Goal: Contribute content: Contribute content

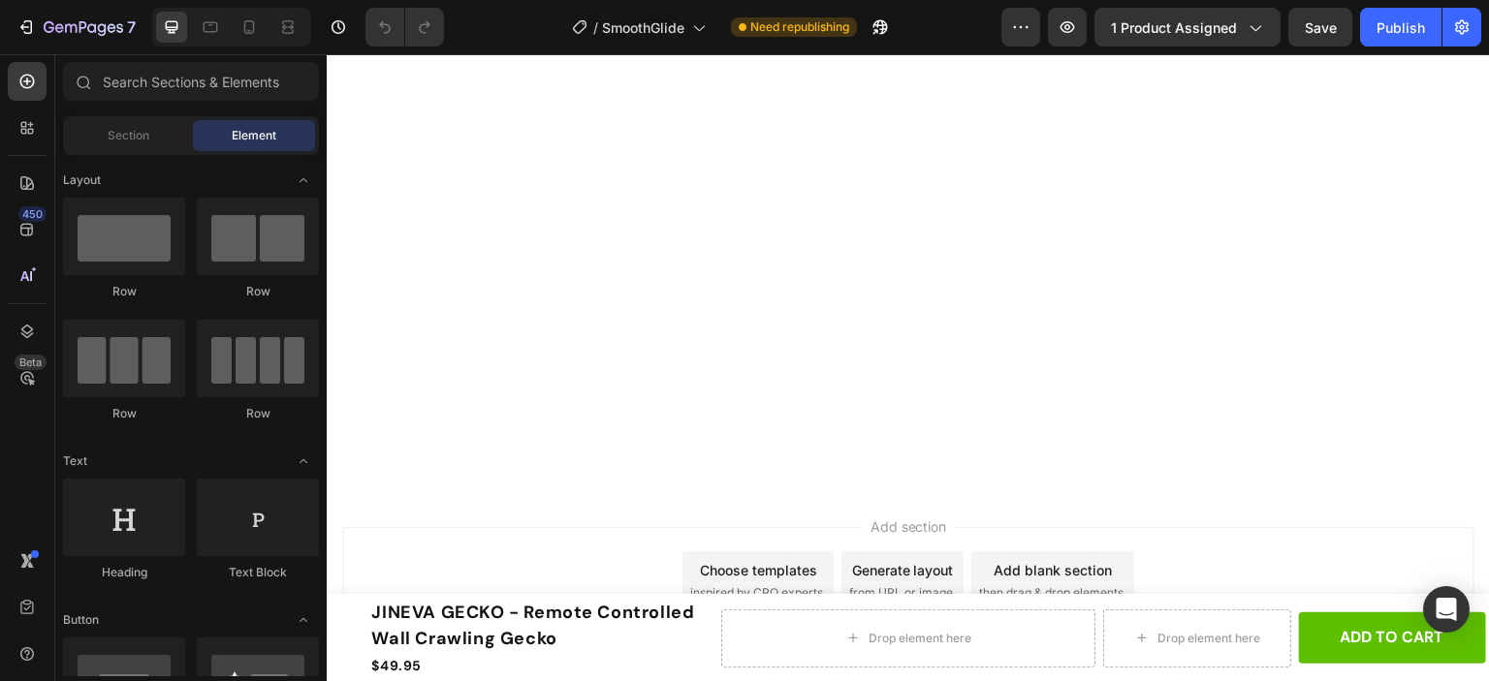
scroll to position [1551, 0]
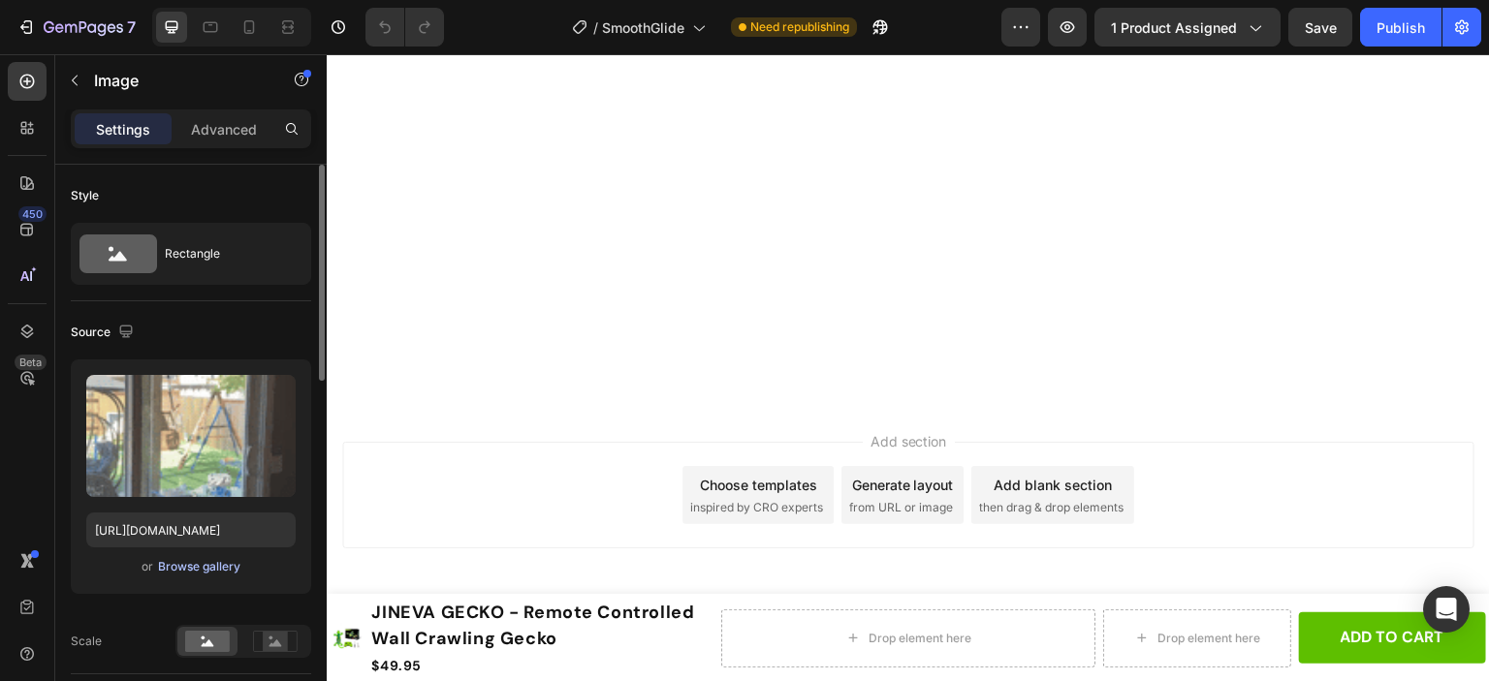
click at [200, 561] on div "Browse gallery" at bounding box center [199, 566] width 82 height 17
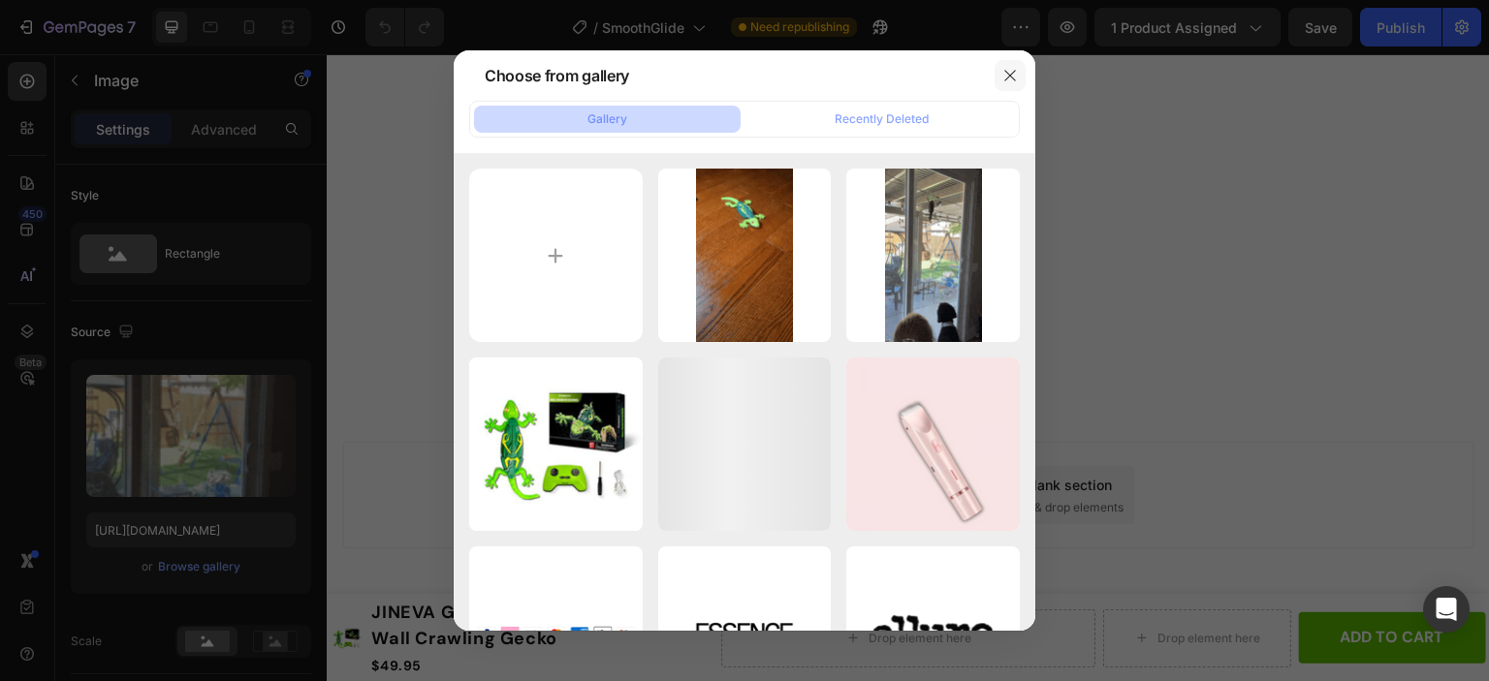
click at [1016, 76] on icon "button" at bounding box center [1010, 76] width 16 height 16
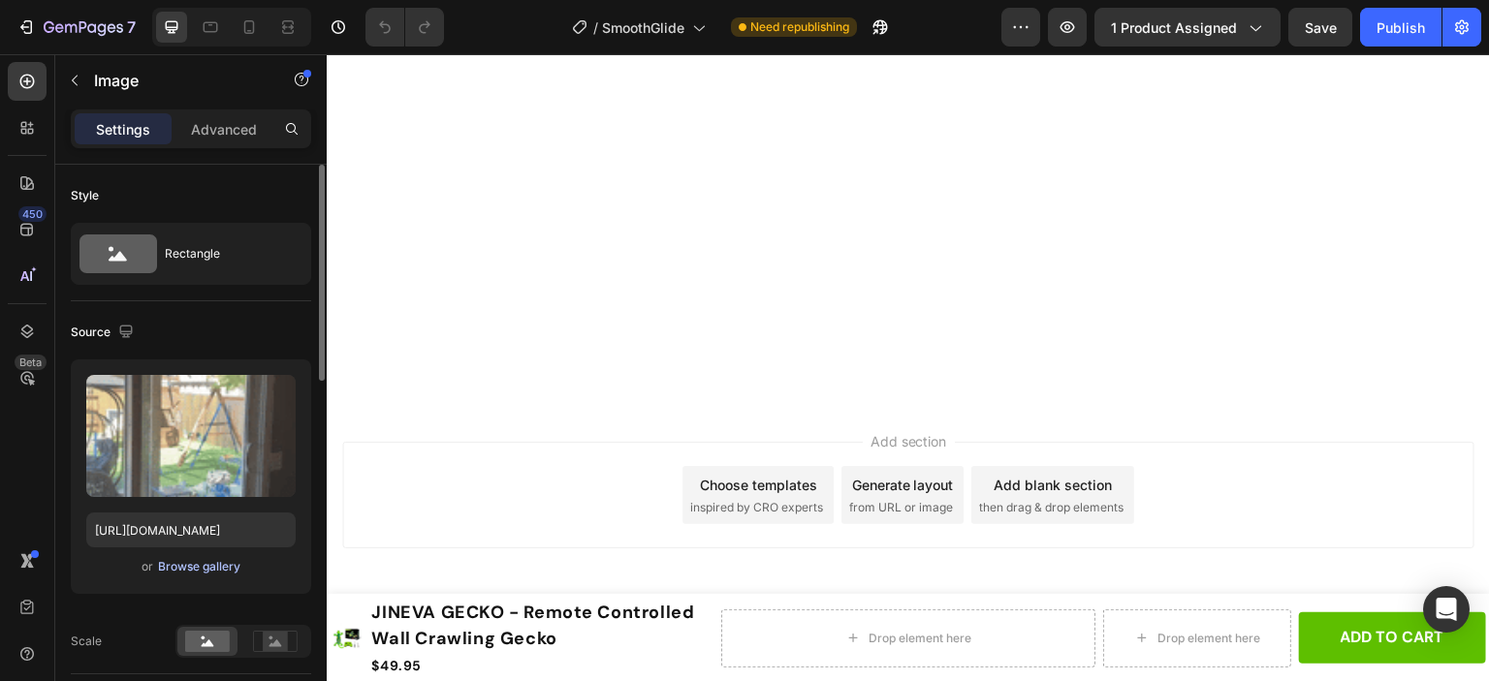
click at [191, 567] on div "Browse gallery" at bounding box center [199, 566] width 82 height 17
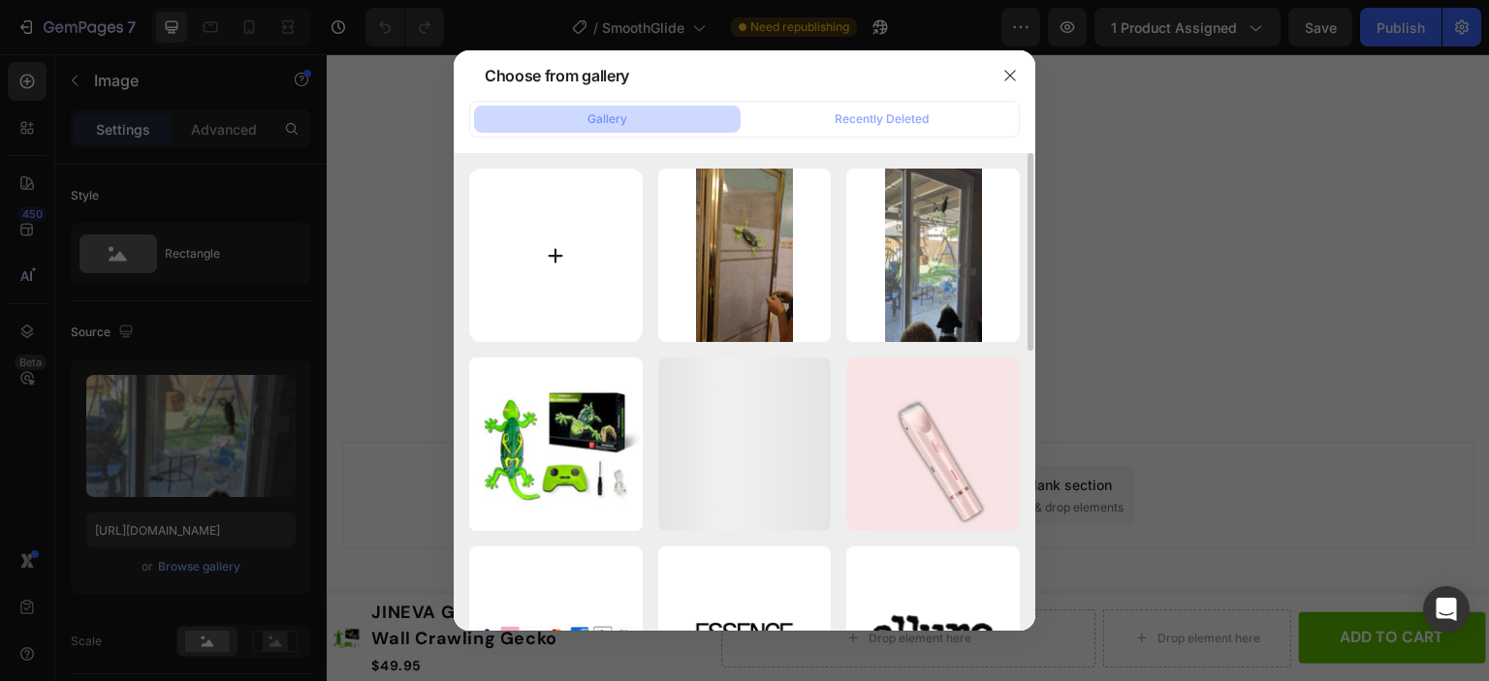
click at [555, 256] on input "file" at bounding box center [555, 255] width 173 height 173
type input "C:\fakepath\Includes7.webp"
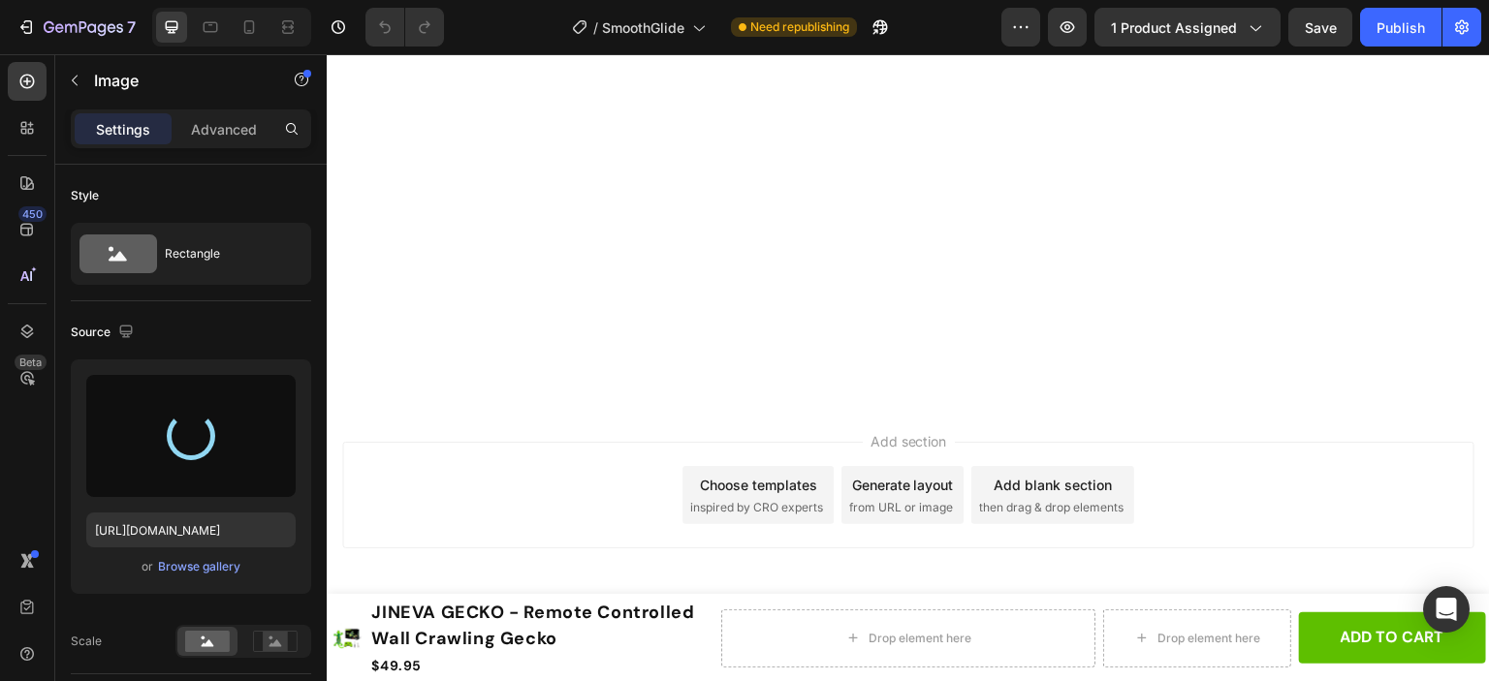
type input "[URL][DOMAIN_NAME]"
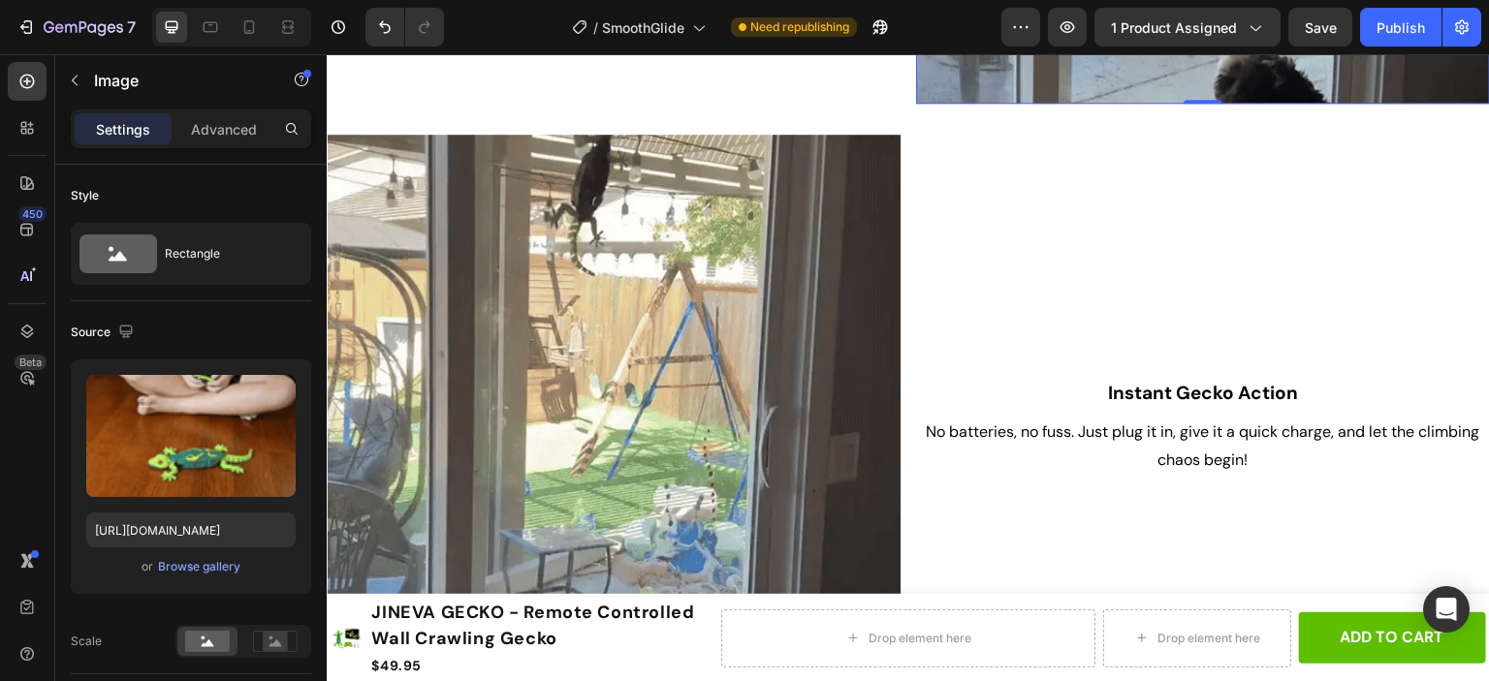
scroll to position [2132, 0]
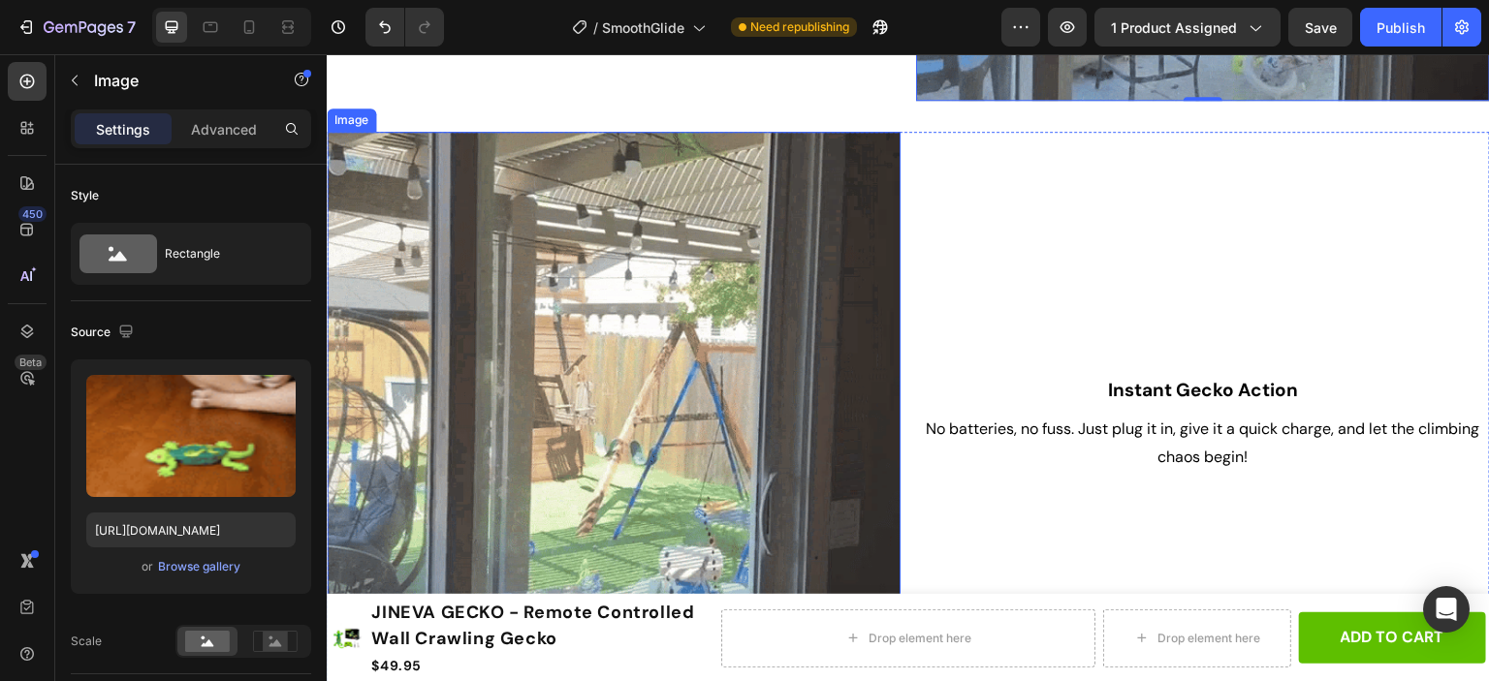
click at [756, 393] on img at bounding box center [614, 419] width 574 height 574
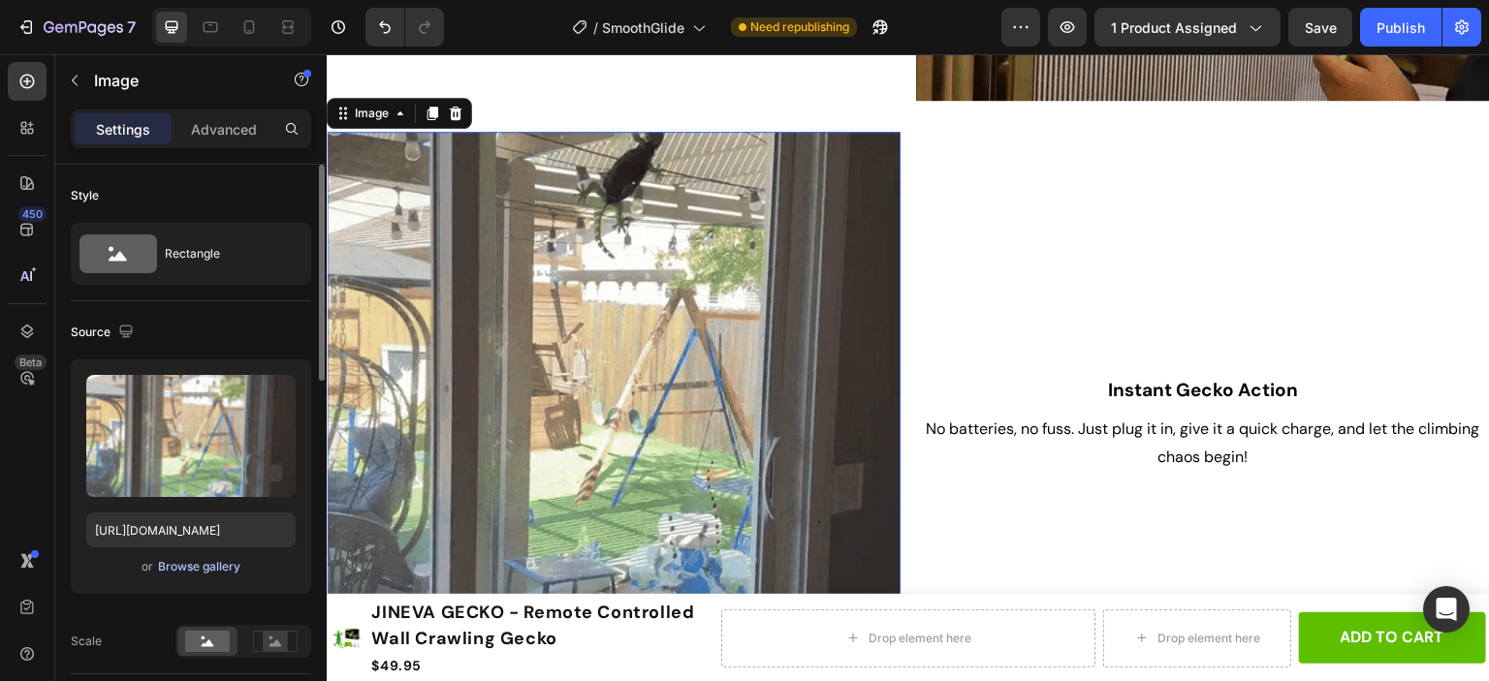
click at [198, 565] on div "Browse gallery" at bounding box center [199, 566] width 82 height 17
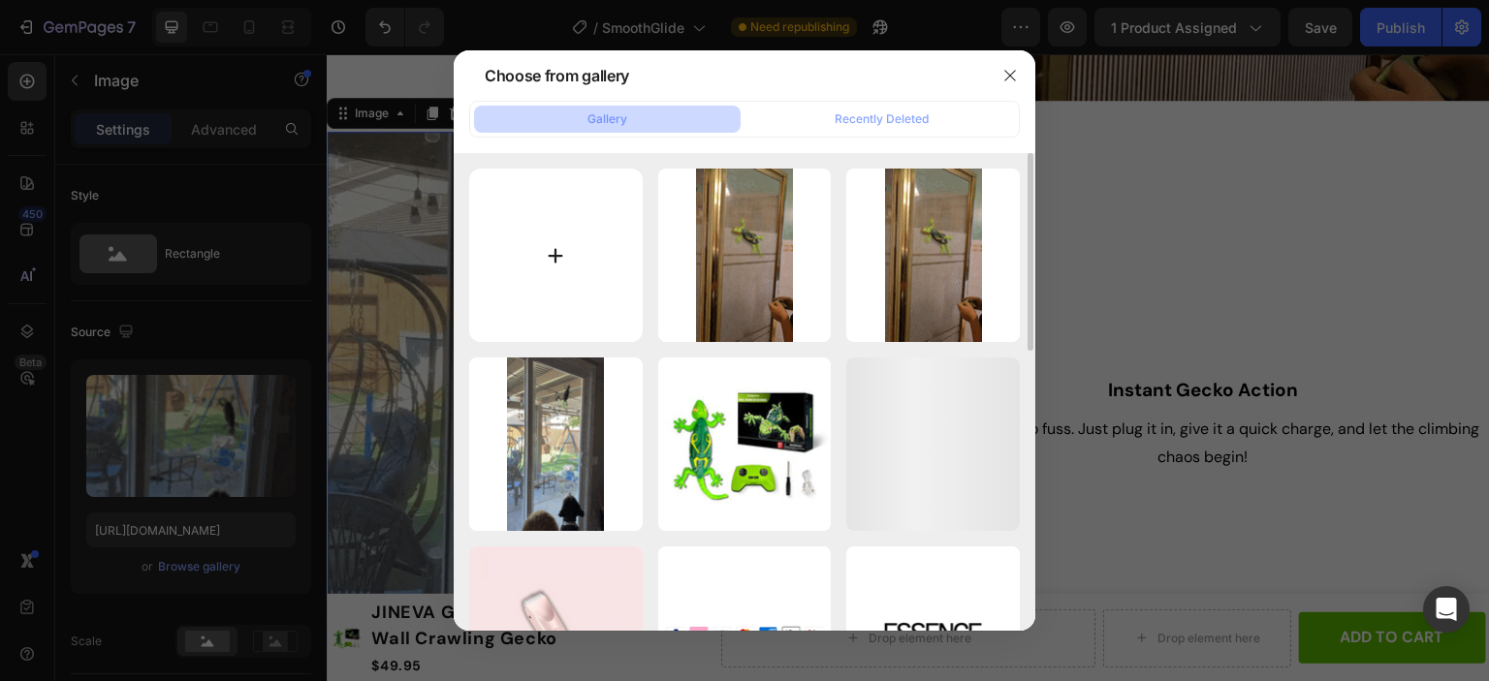
click at [563, 251] on input "file" at bounding box center [555, 255] width 173 height 173
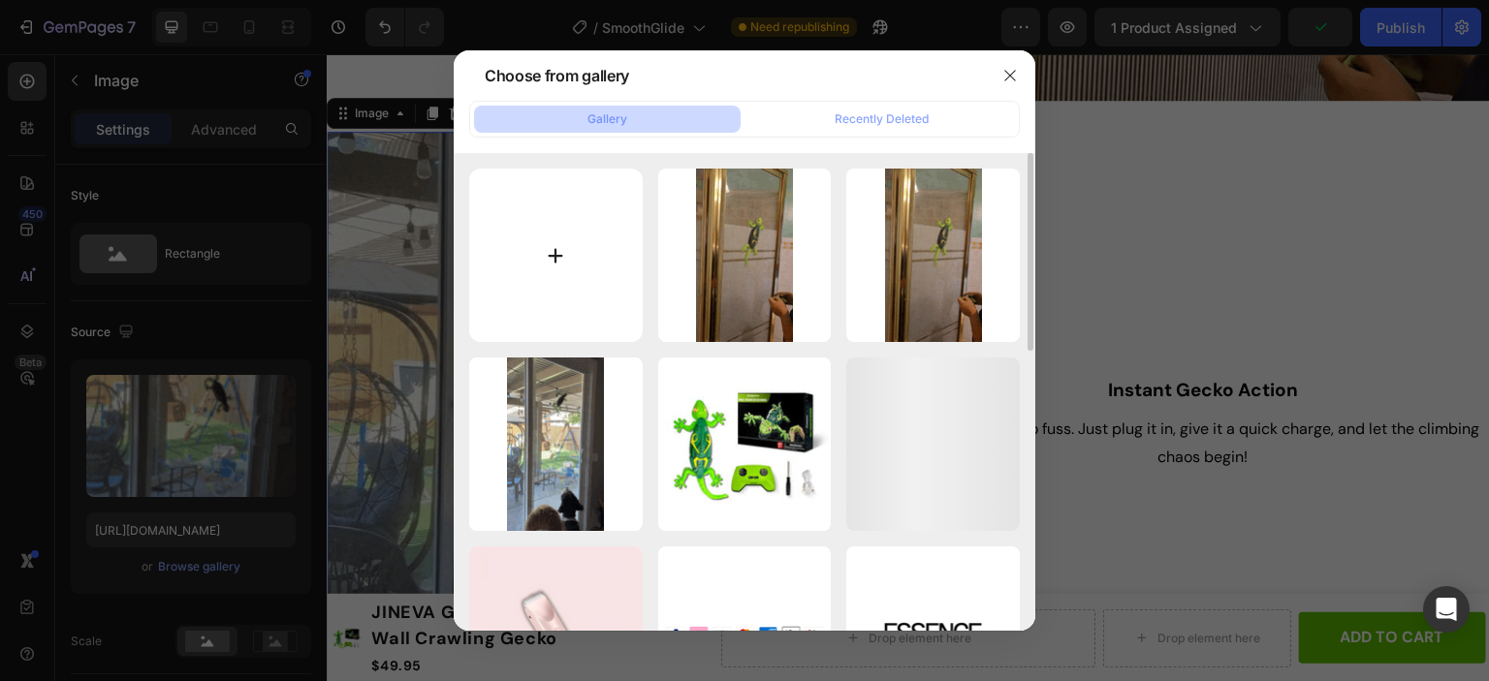
type input "C:\fakepath\Includes8.webp"
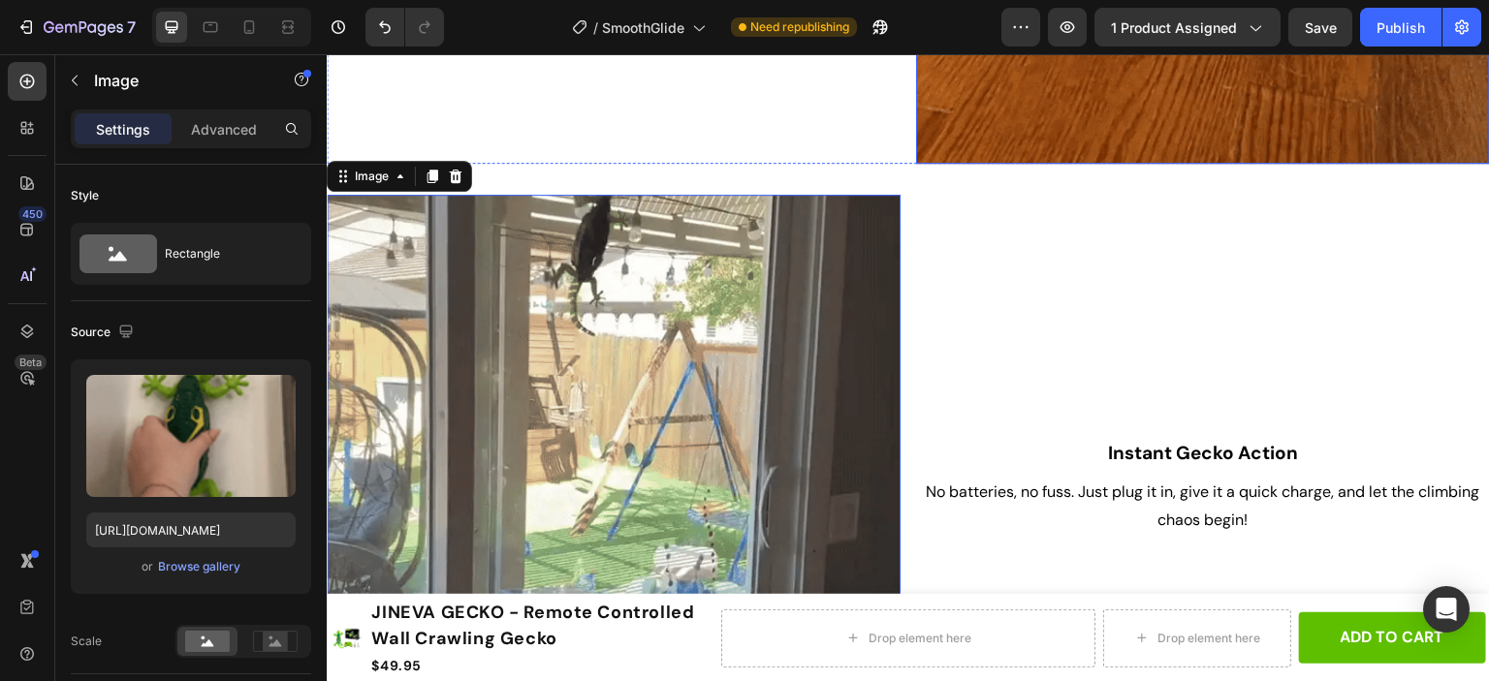
scroll to position [2035, 0]
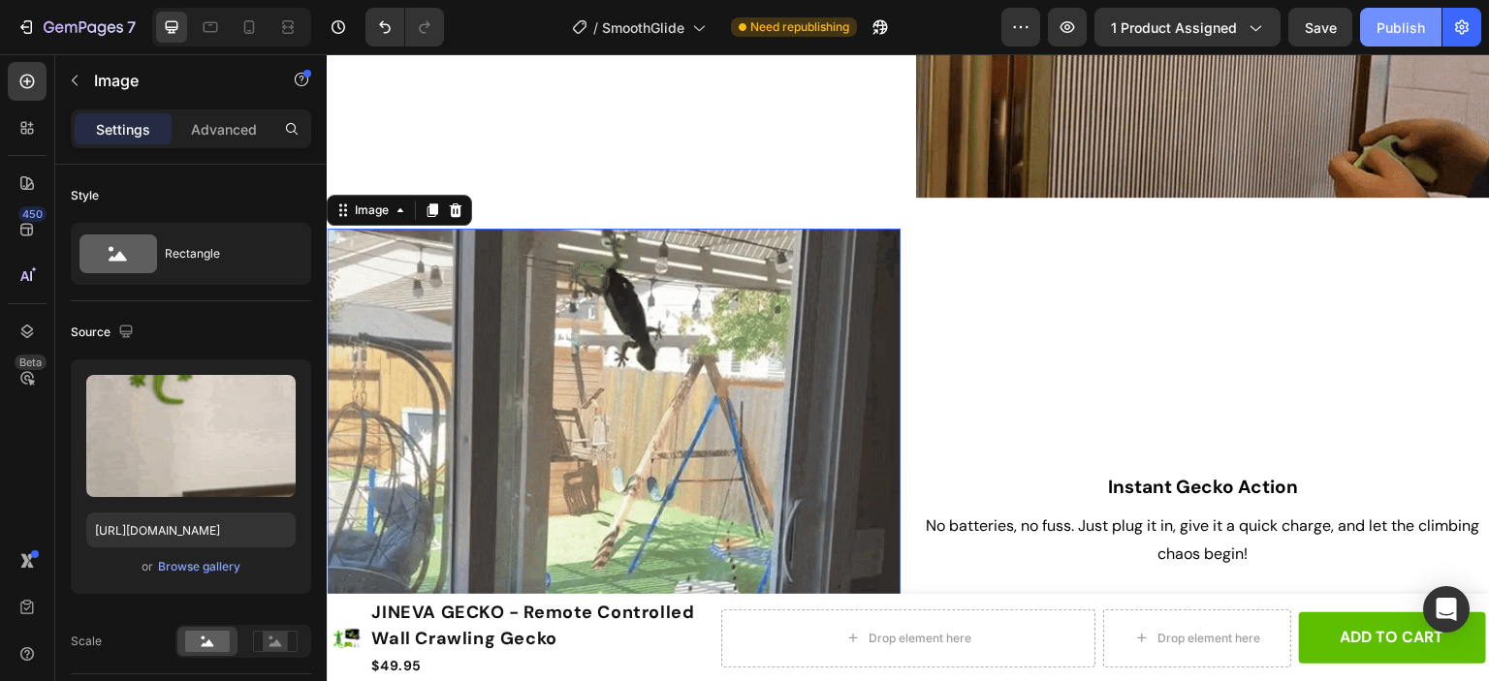
click at [1394, 30] on div "Publish" at bounding box center [1400, 27] width 48 height 20
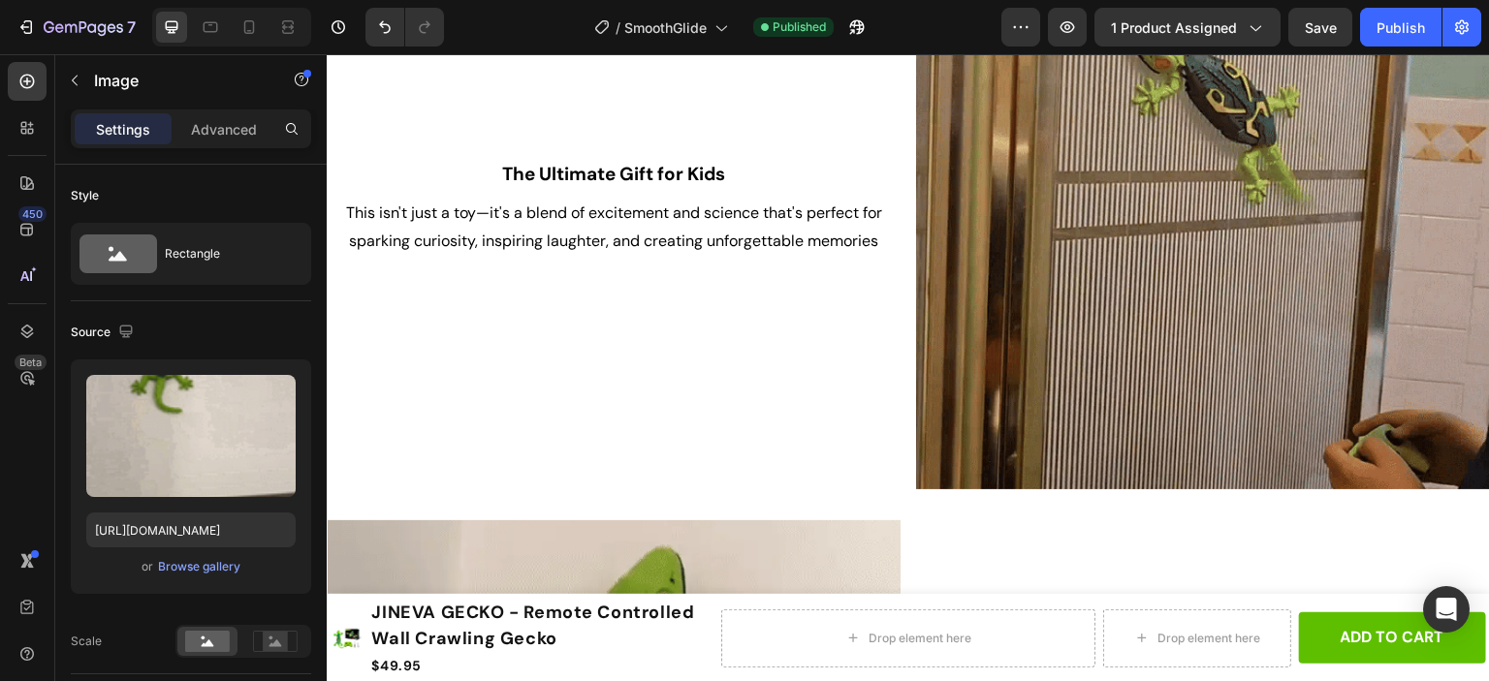
scroll to position [1841, 0]
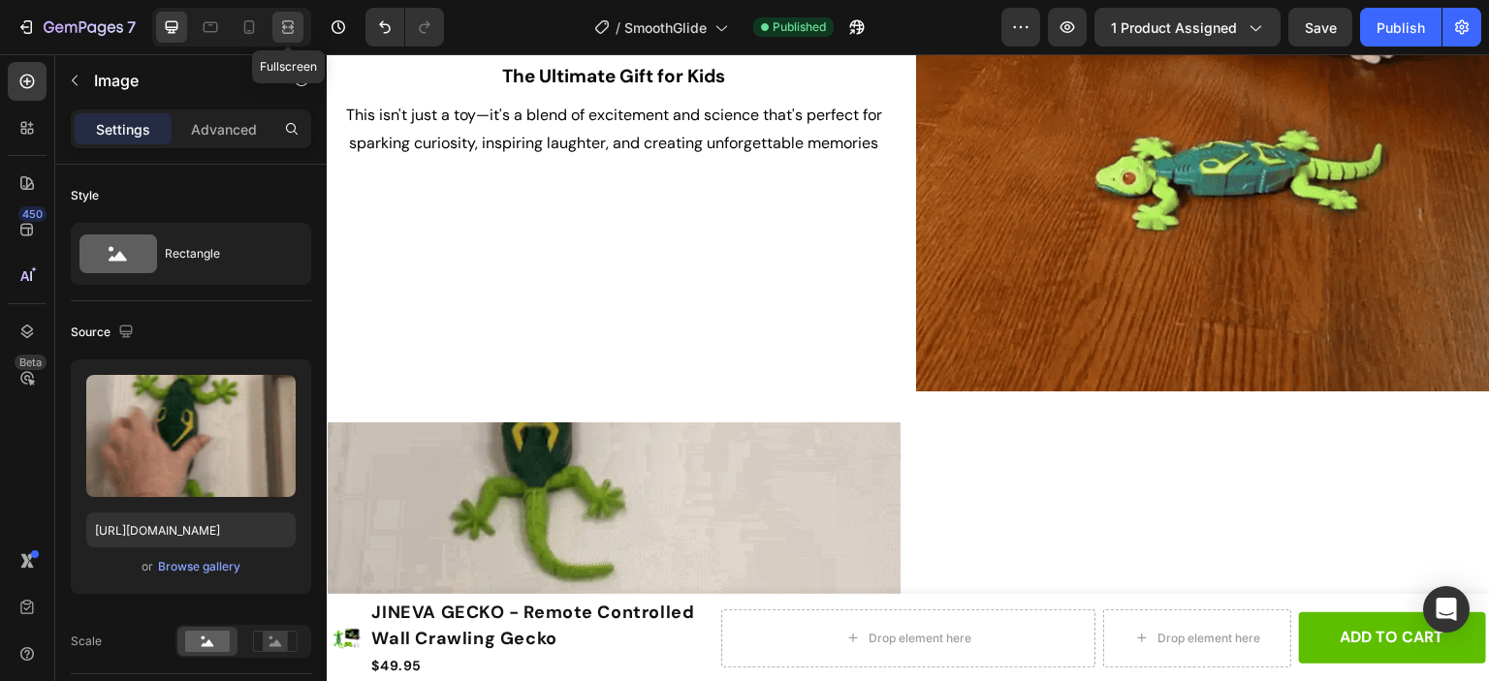
click at [288, 26] on icon at bounding box center [291, 26] width 6 height 5
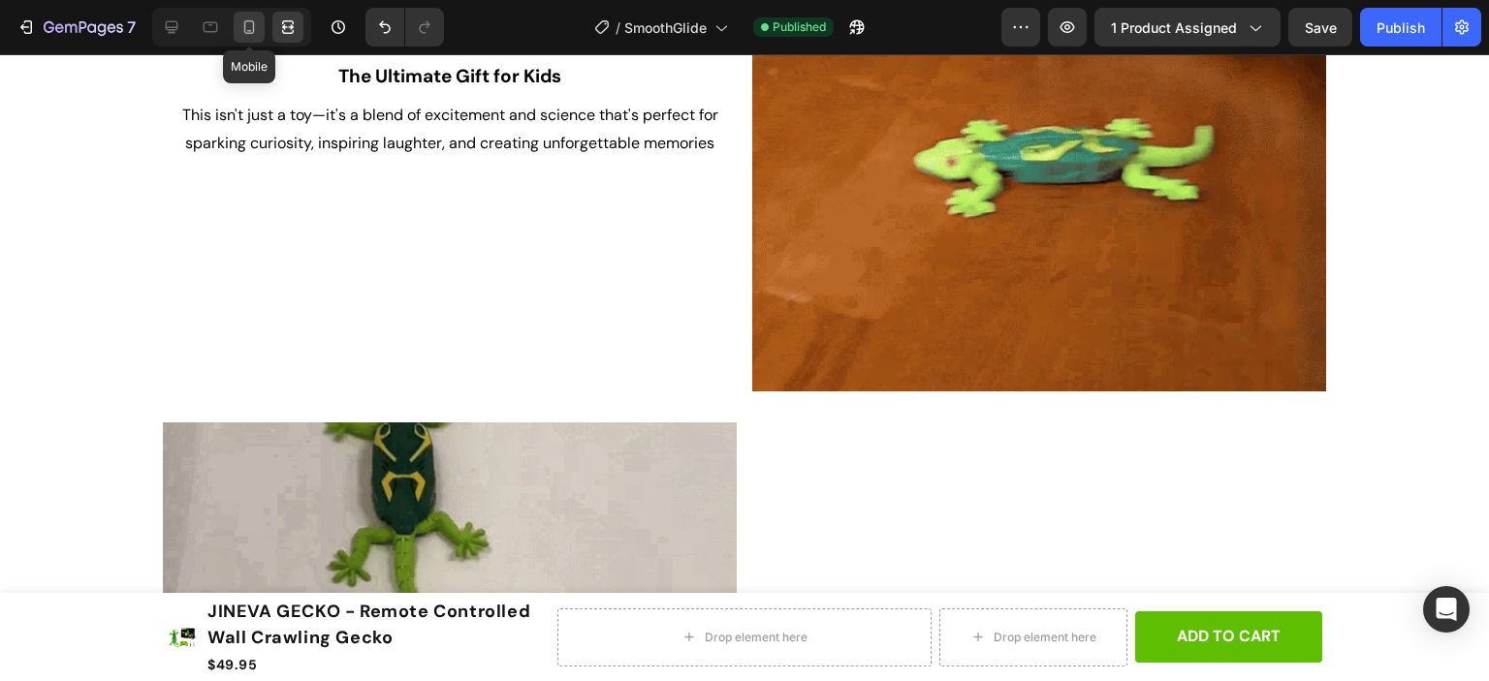
click at [253, 30] on icon at bounding box center [249, 27] width 11 height 14
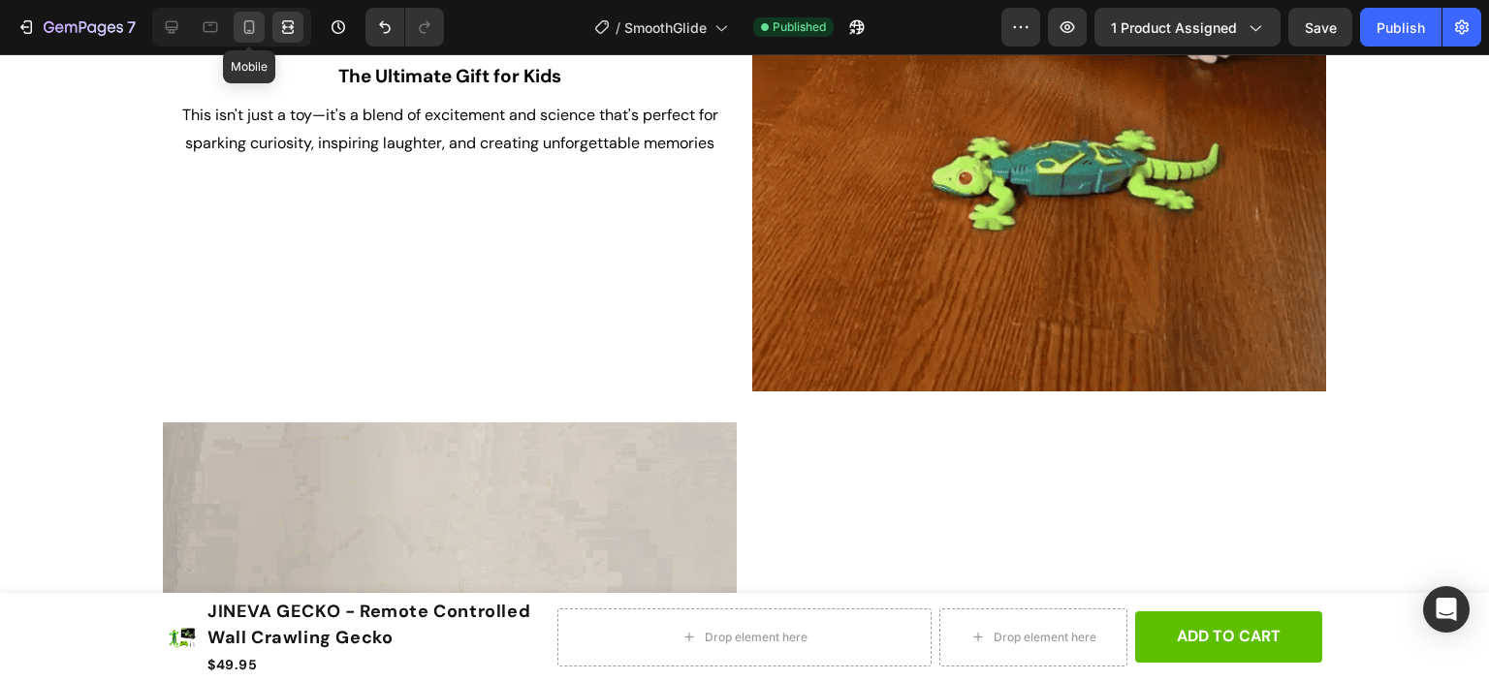
type input "[URL][DOMAIN_NAME]"
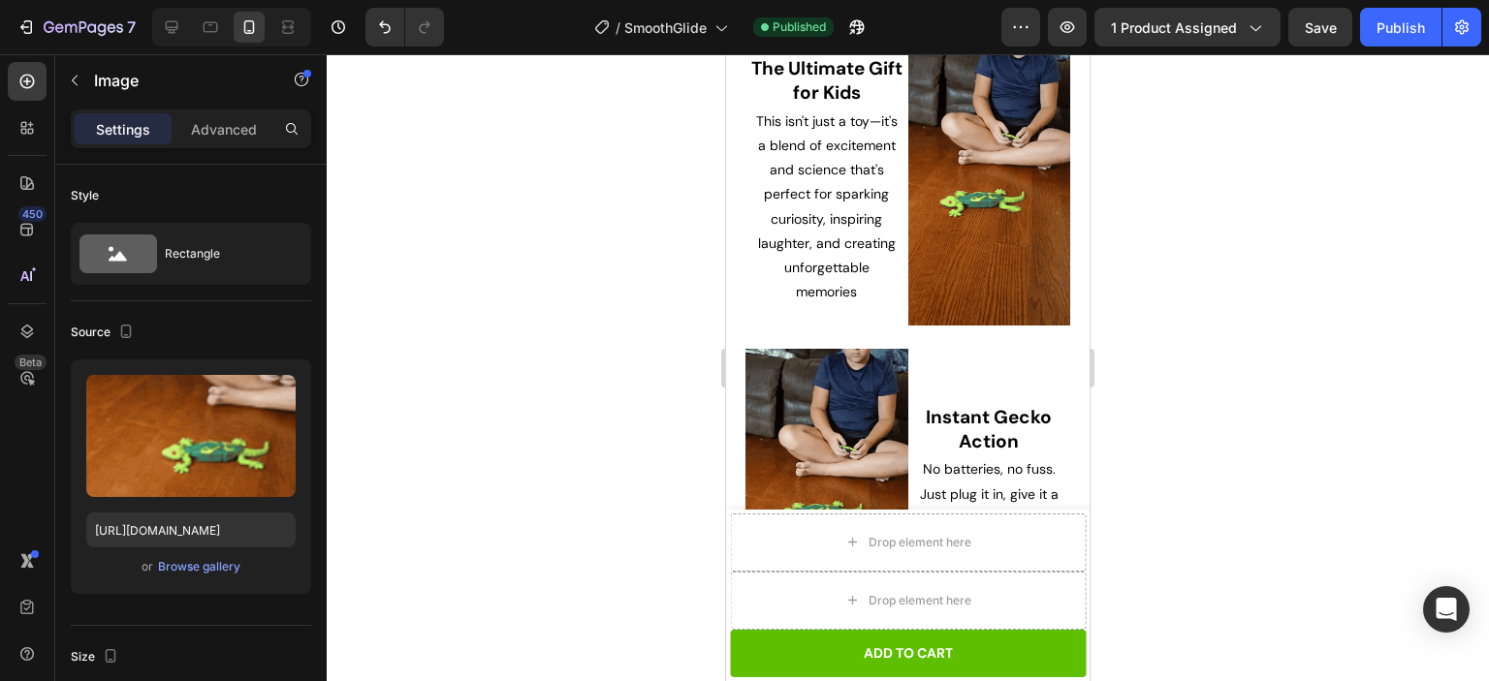
scroll to position [1364, 0]
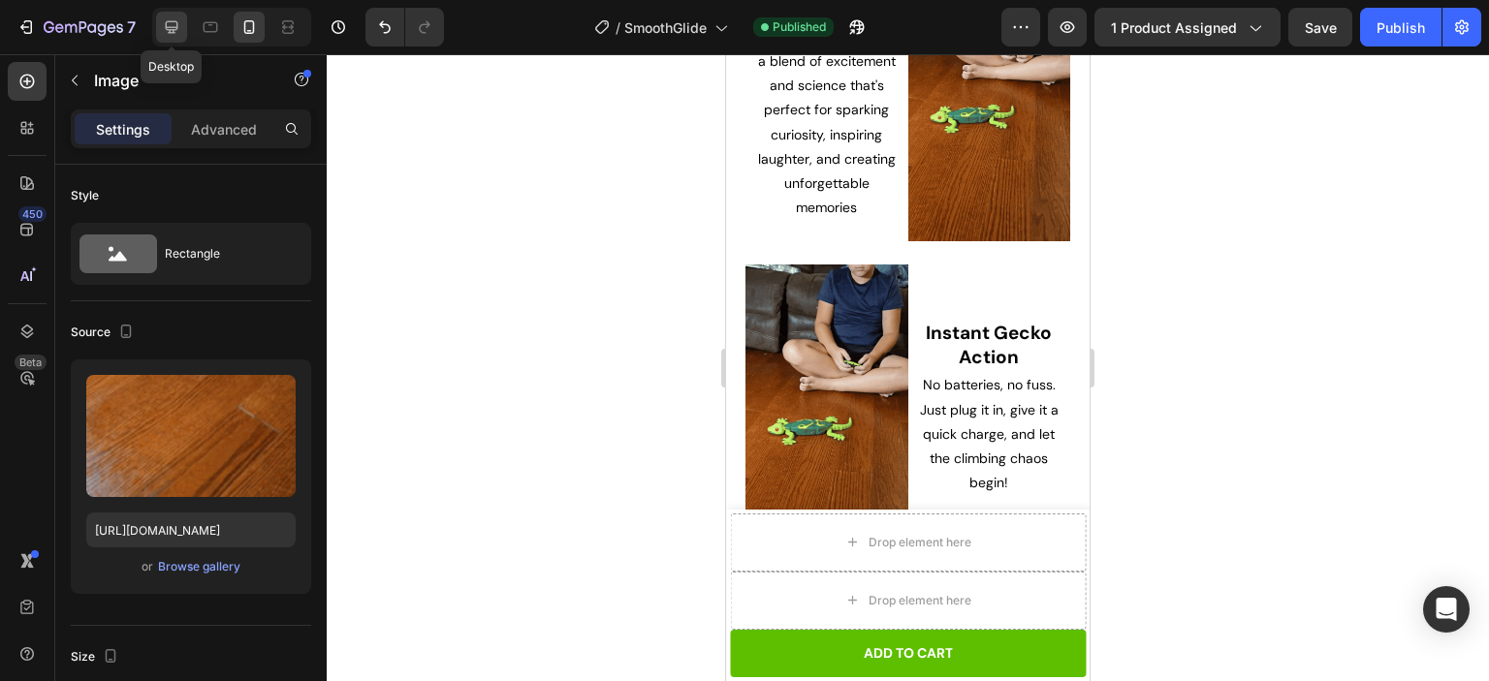
click at [174, 30] on icon at bounding box center [171, 26] width 19 height 19
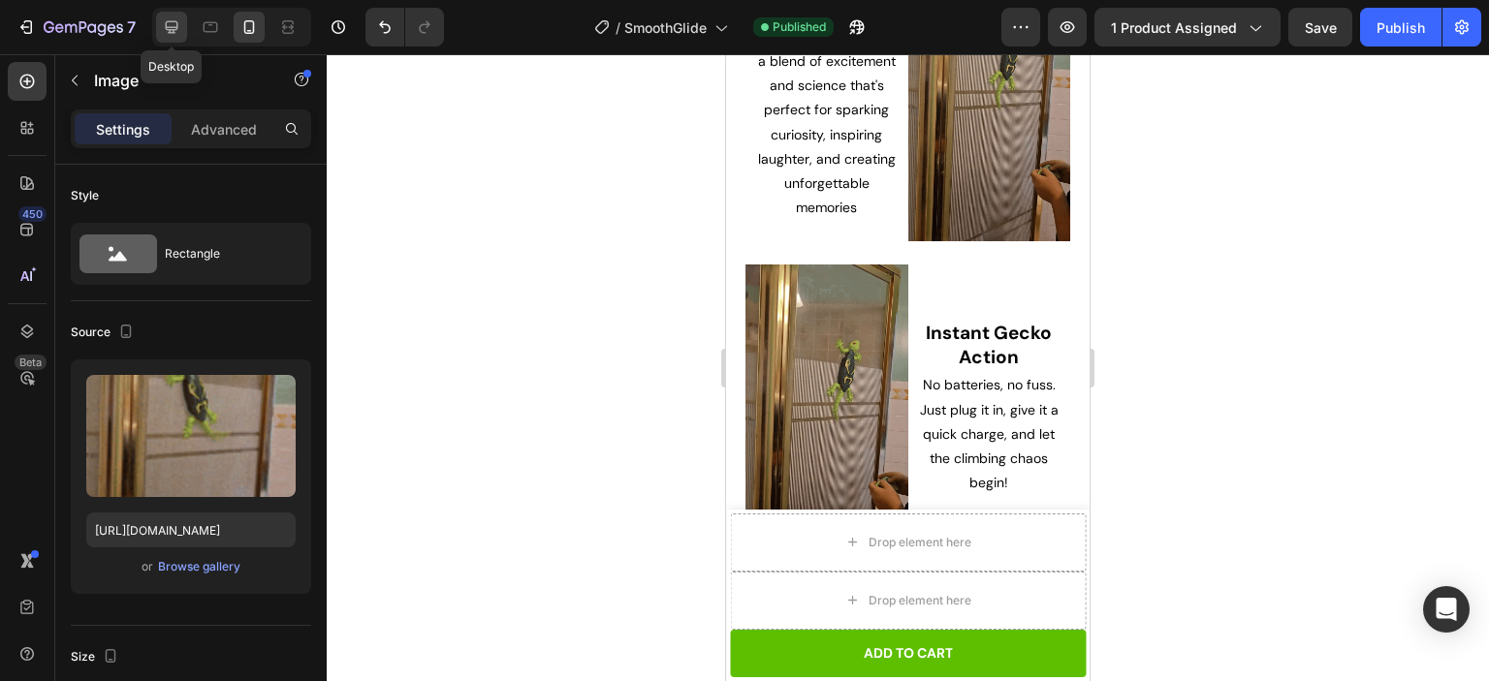
type input "[URL][DOMAIN_NAME]"
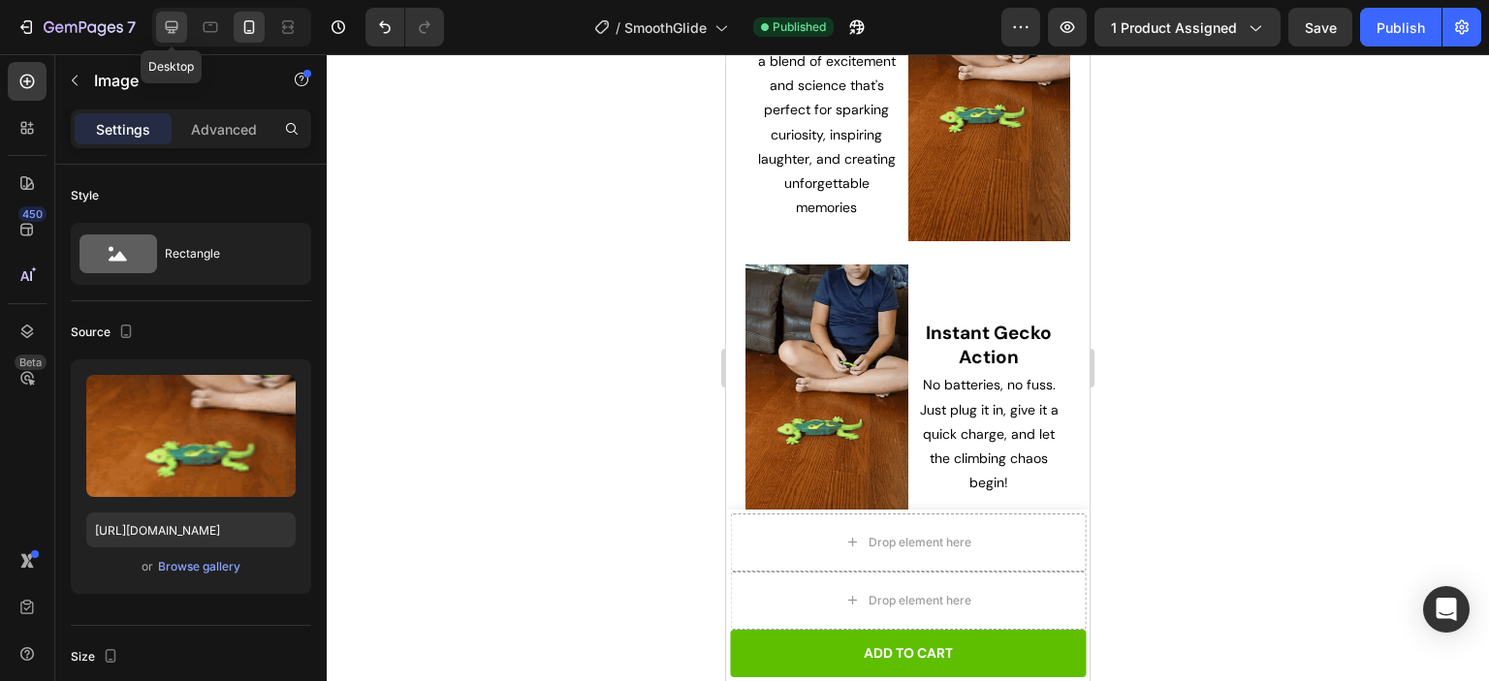
type input "100"
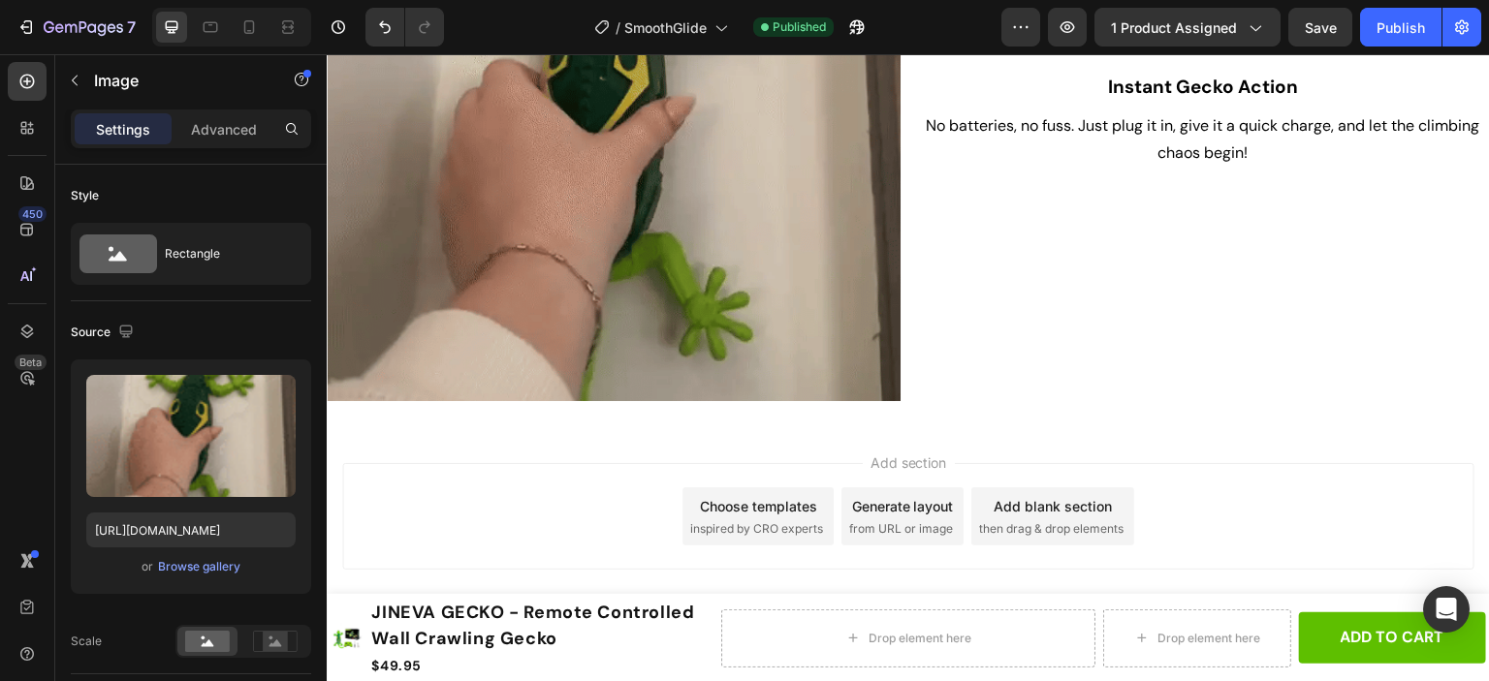
scroll to position [2442, 0]
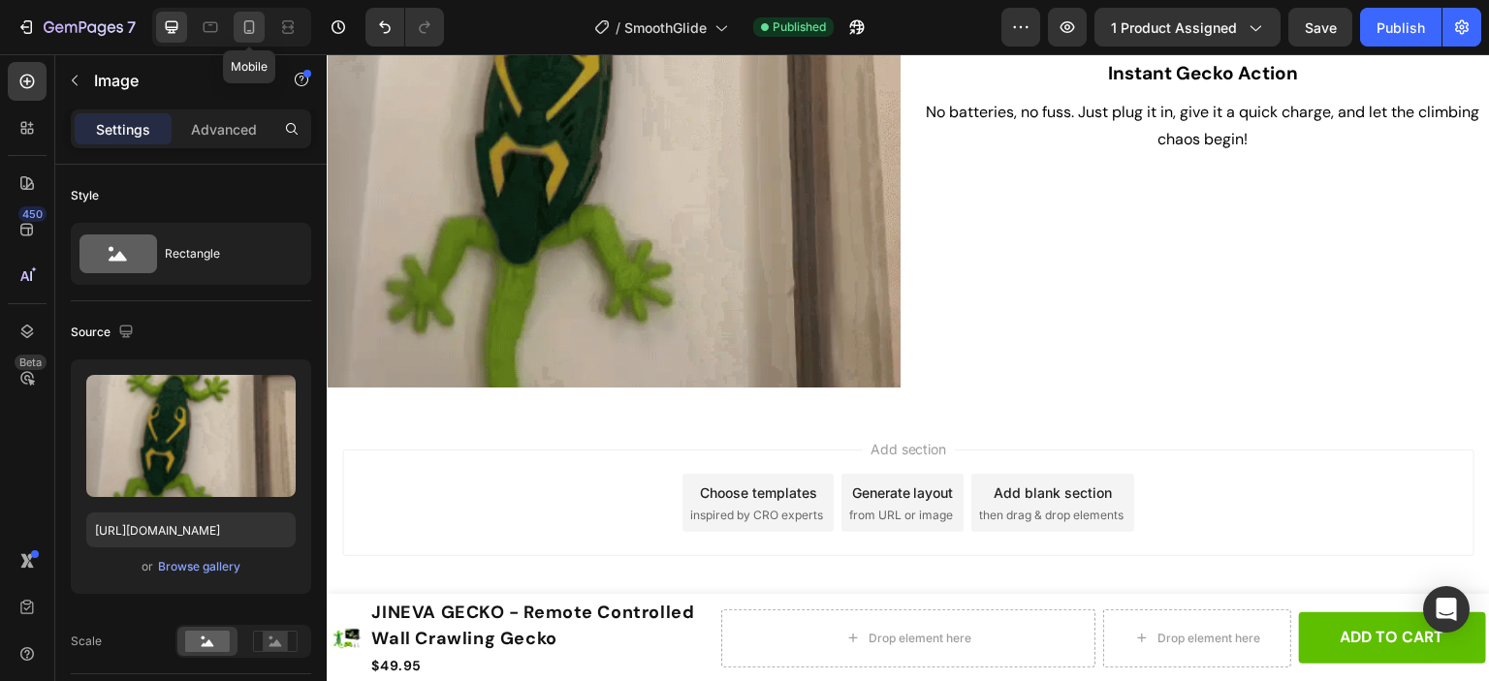
click at [254, 32] on icon at bounding box center [248, 26] width 19 height 19
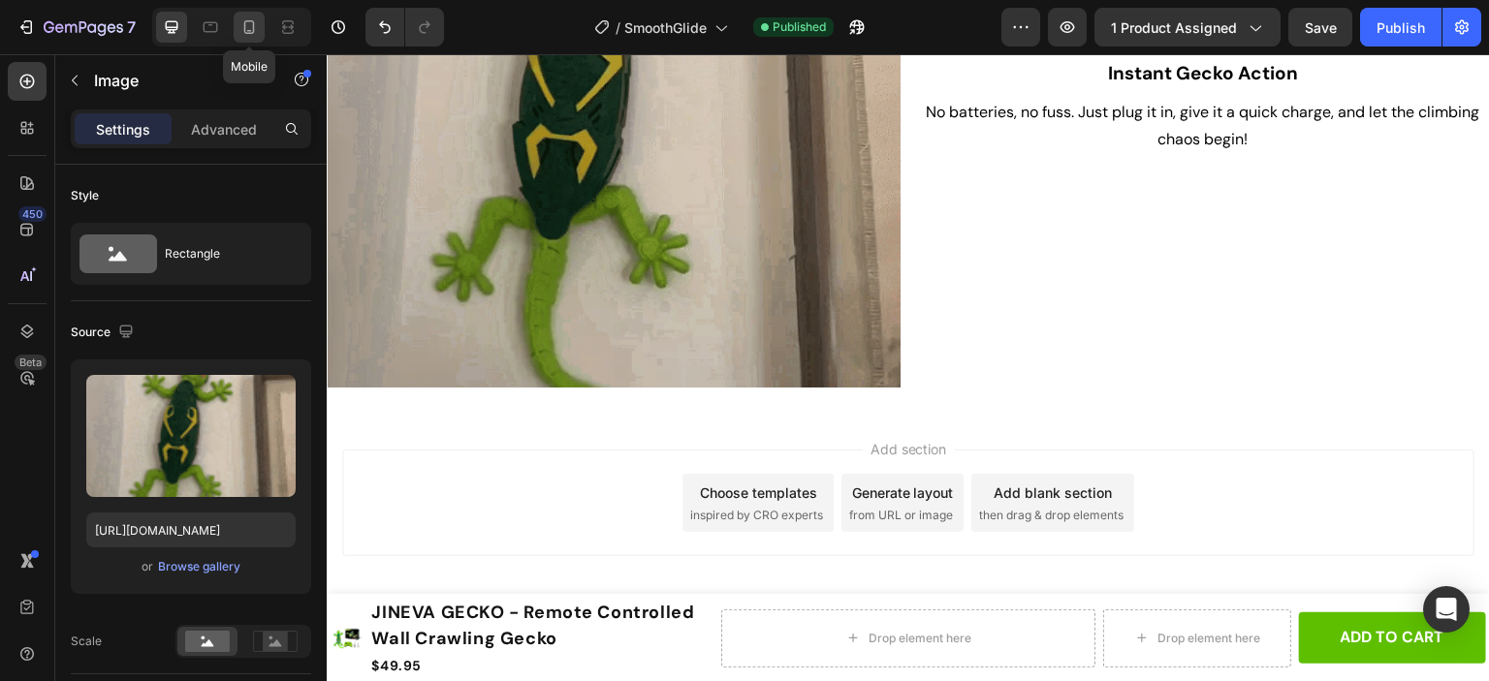
type input "[URL][DOMAIN_NAME]"
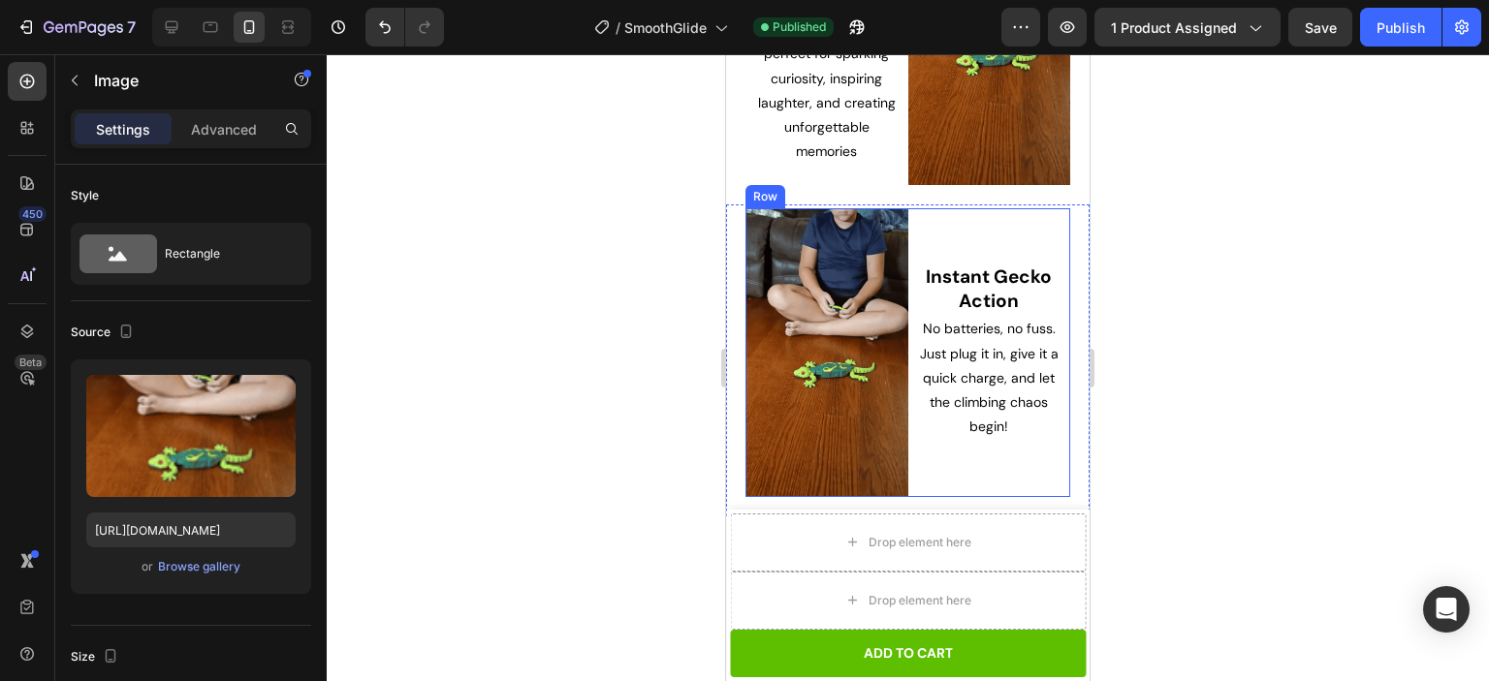
scroll to position [1455, 0]
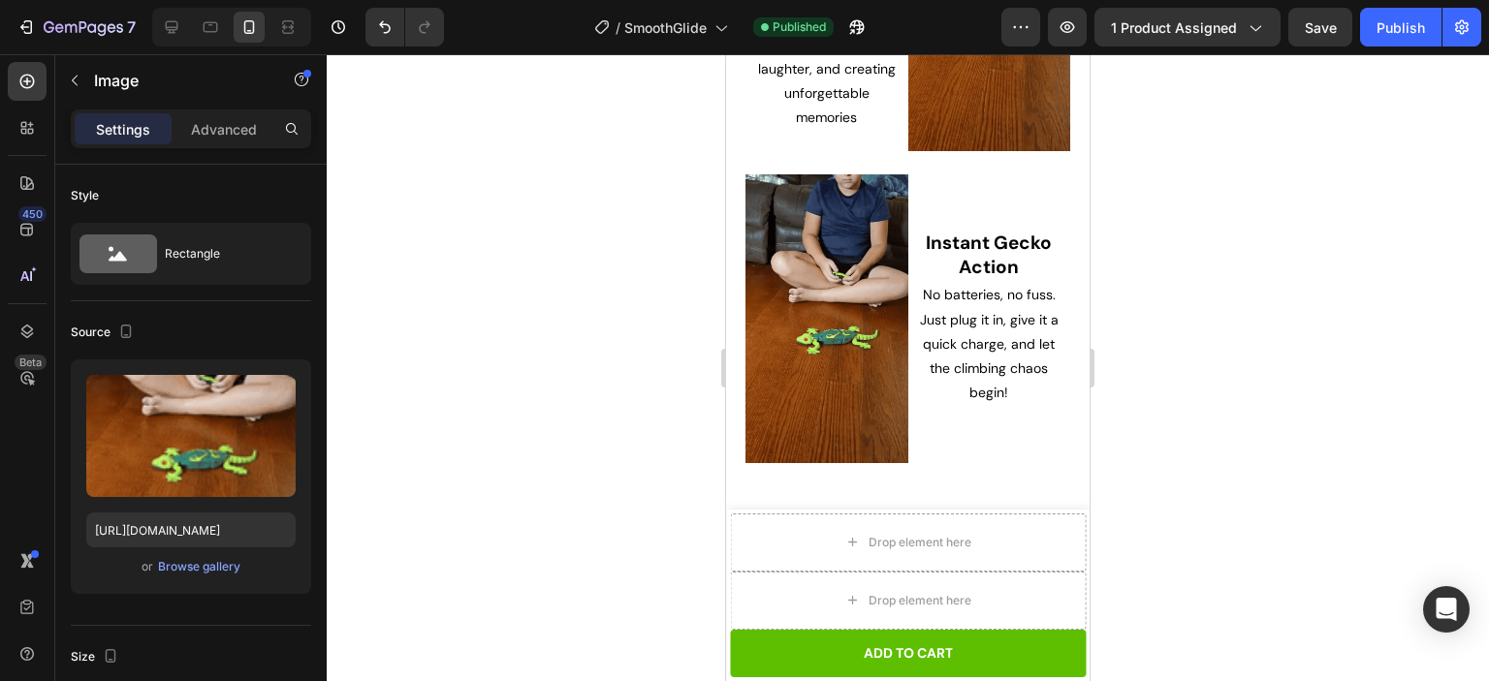
click at [844, 361] on img at bounding box center [826, 318] width 163 height 289
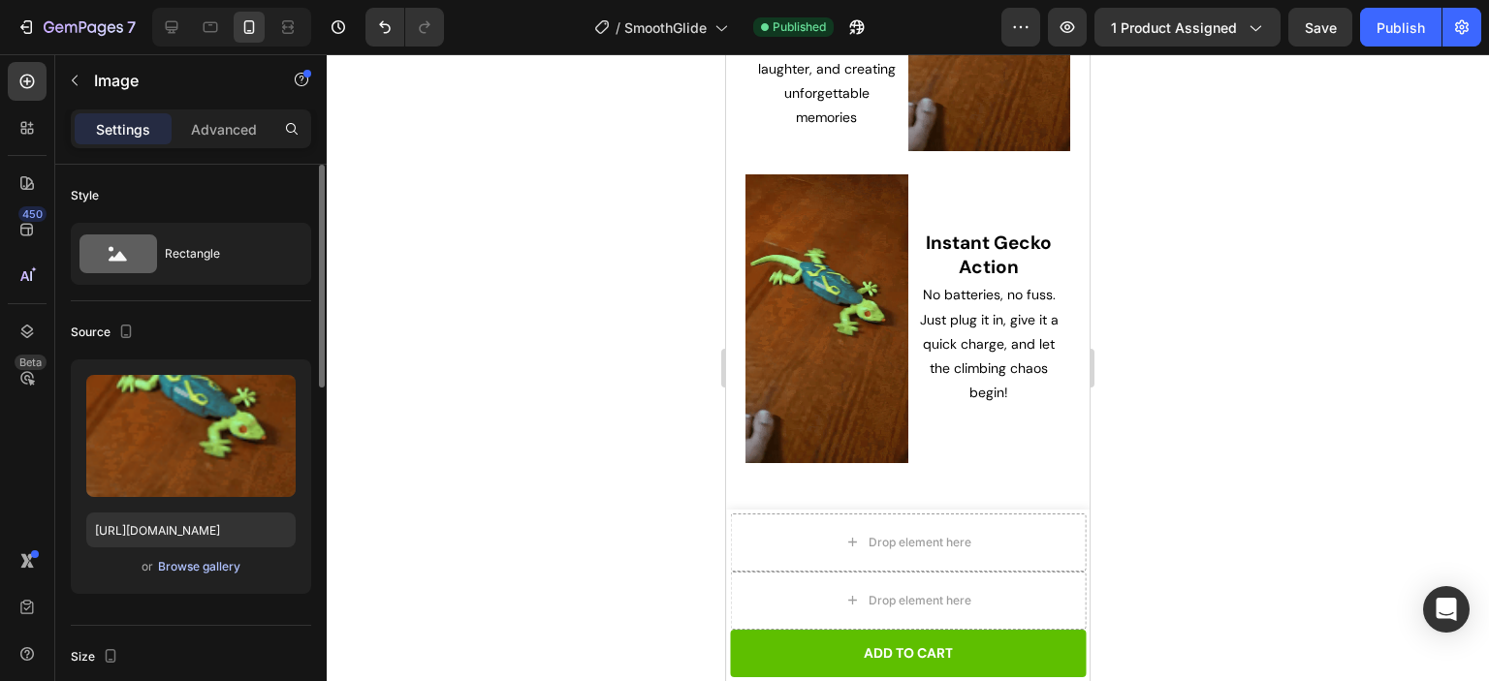
click at [202, 565] on div "Browse gallery" at bounding box center [199, 566] width 82 height 17
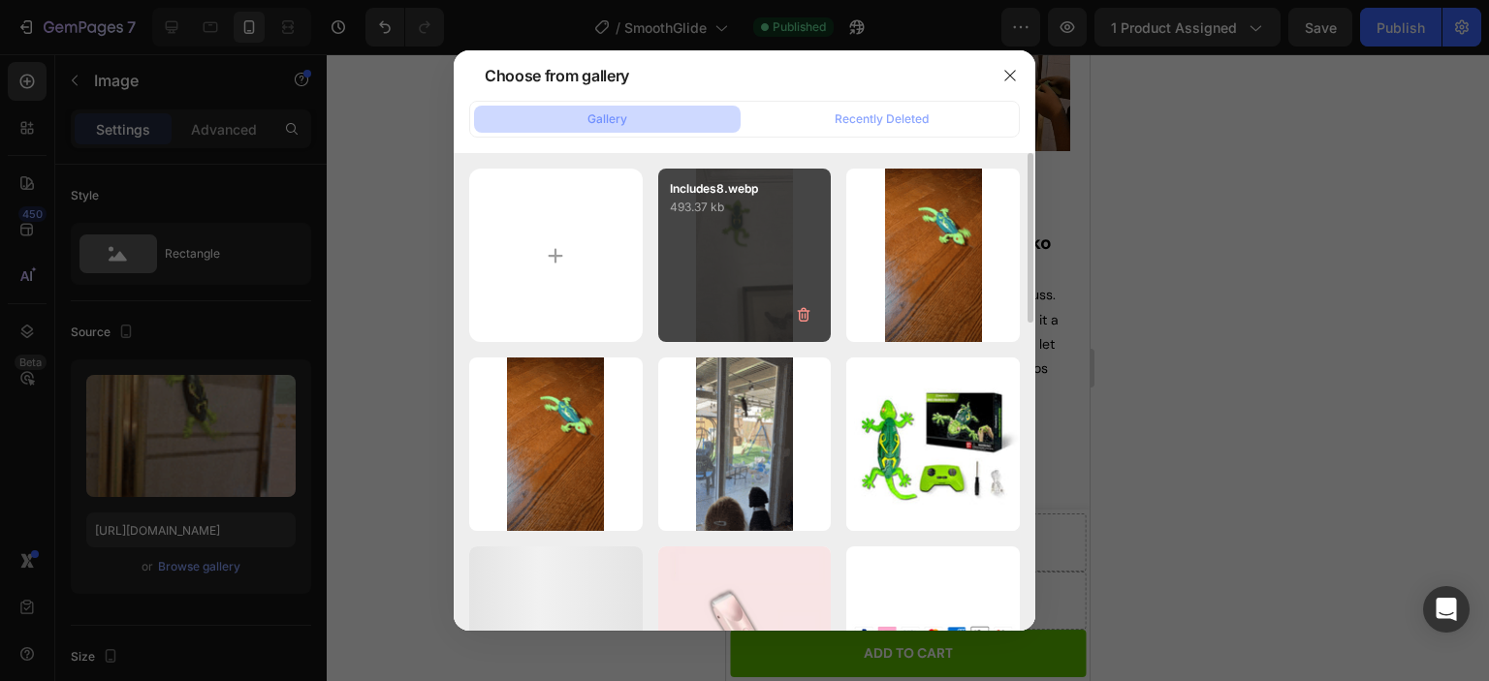
click at [713, 275] on div "Includes8.webp 493.37 kb" at bounding box center [744, 255] width 173 height 173
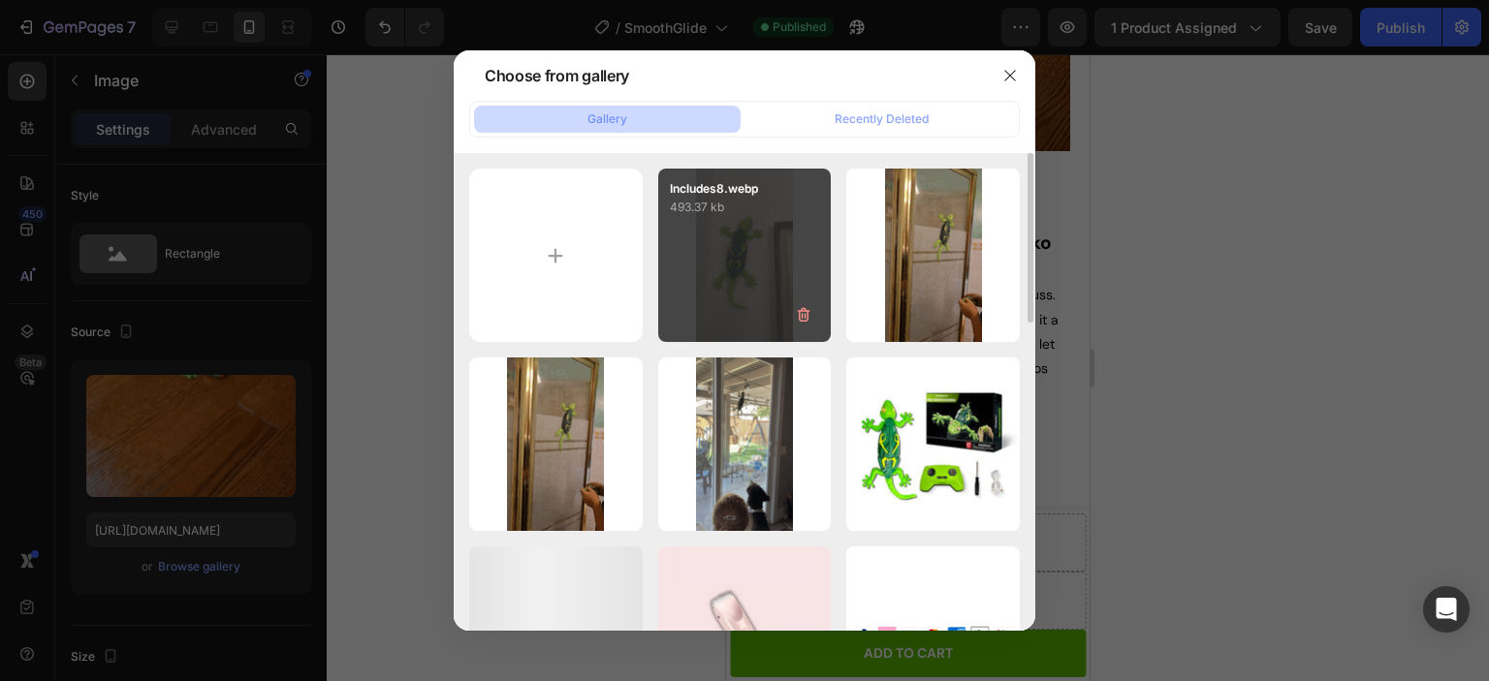
type input "[URL][DOMAIN_NAME]"
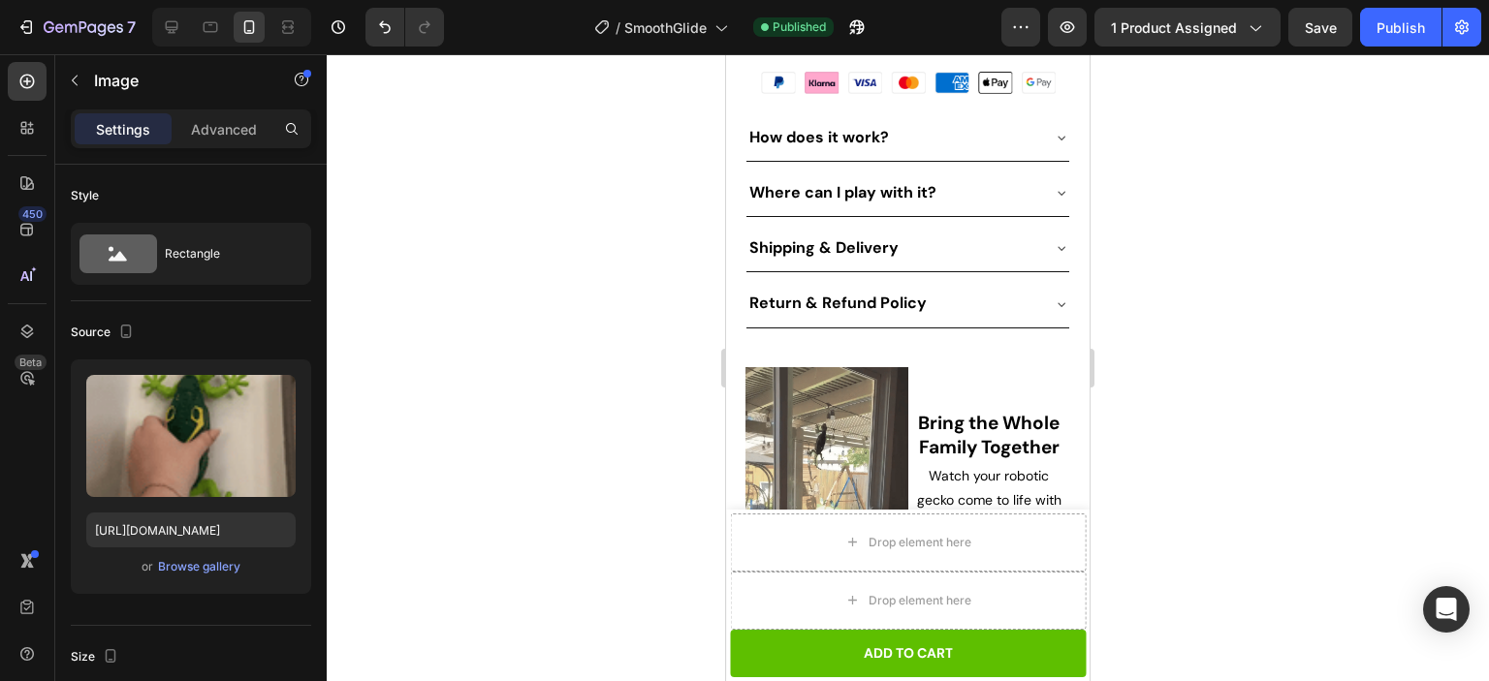
scroll to position [1028, 0]
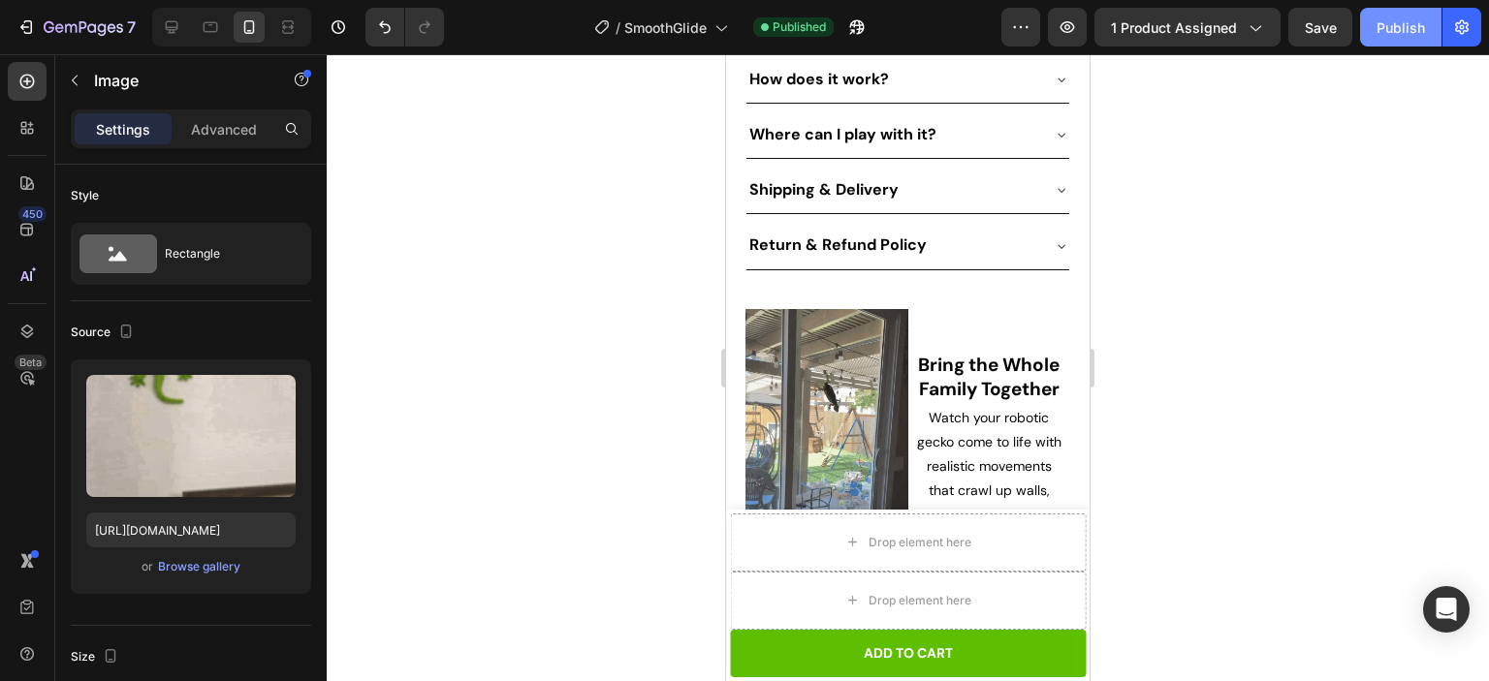
click at [1400, 26] on div "Publish" at bounding box center [1400, 27] width 48 height 20
